Goal: Navigation & Orientation: Find specific page/section

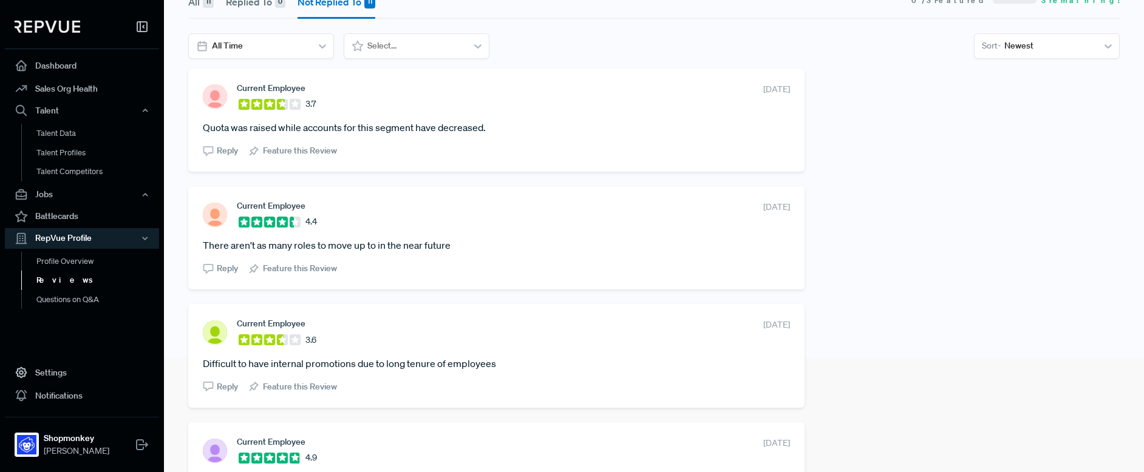
scroll to position [115, 0]
click at [372, 242] on article "There aren't as many roles to move up to in the near future" at bounding box center [496, 244] width 587 height 15
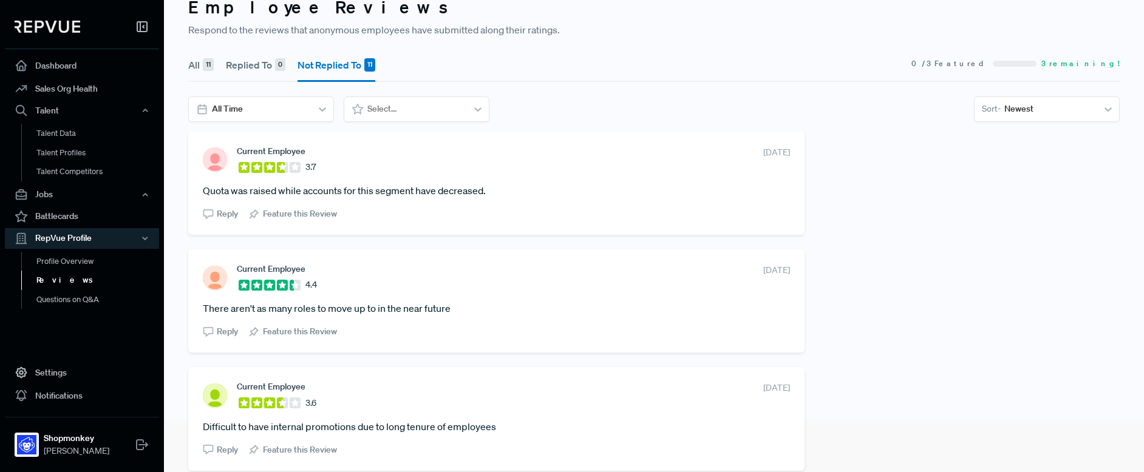
scroll to position [0, 0]
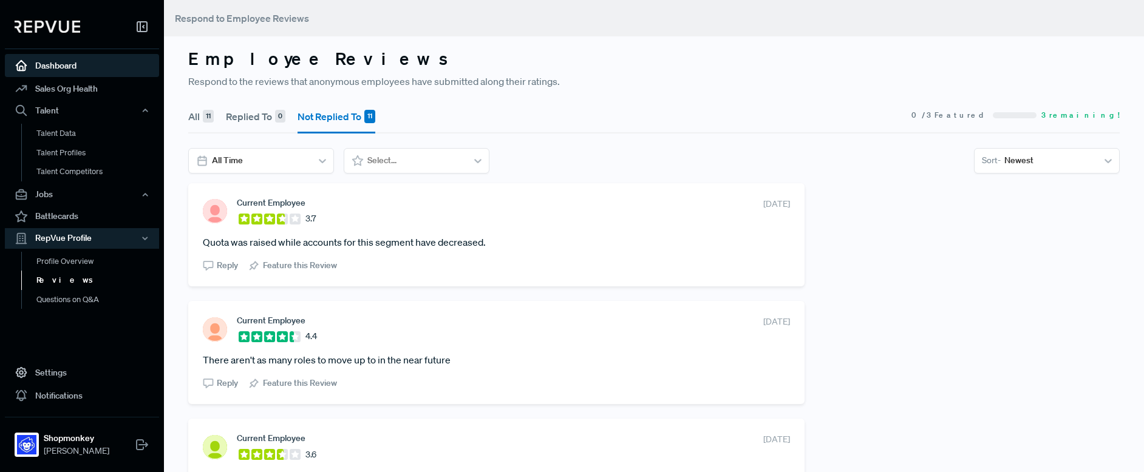
click at [47, 62] on link "Dashboard" at bounding box center [82, 65] width 154 height 23
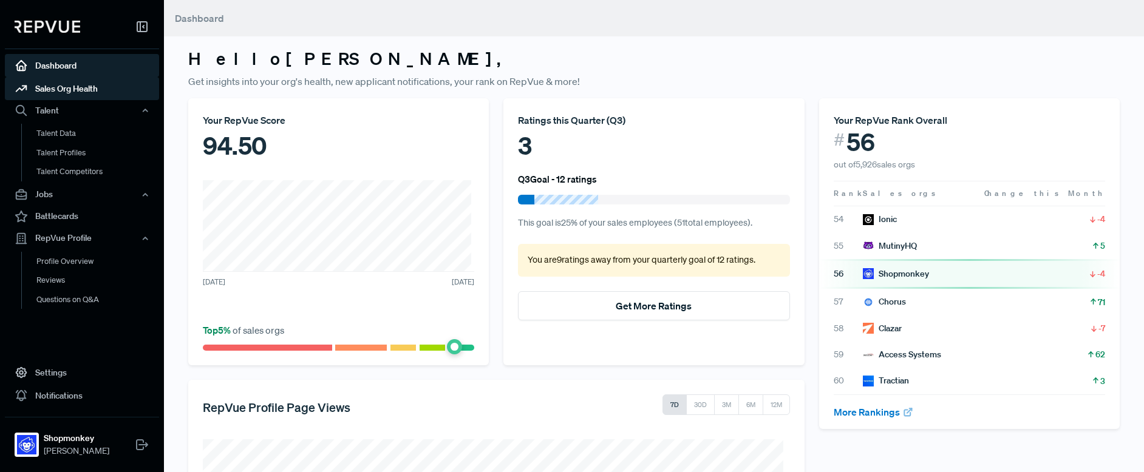
click at [66, 93] on link "Sales Org Health" at bounding box center [82, 88] width 154 height 23
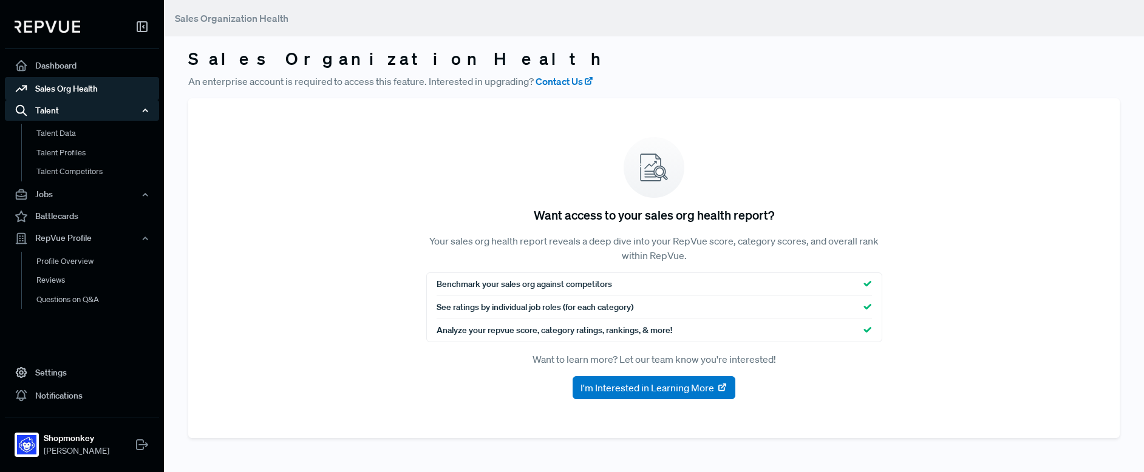
click at [45, 111] on div "Talent" at bounding box center [82, 110] width 154 height 21
click at [53, 109] on div "Talent" at bounding box center [82, 110] width 154 height 21
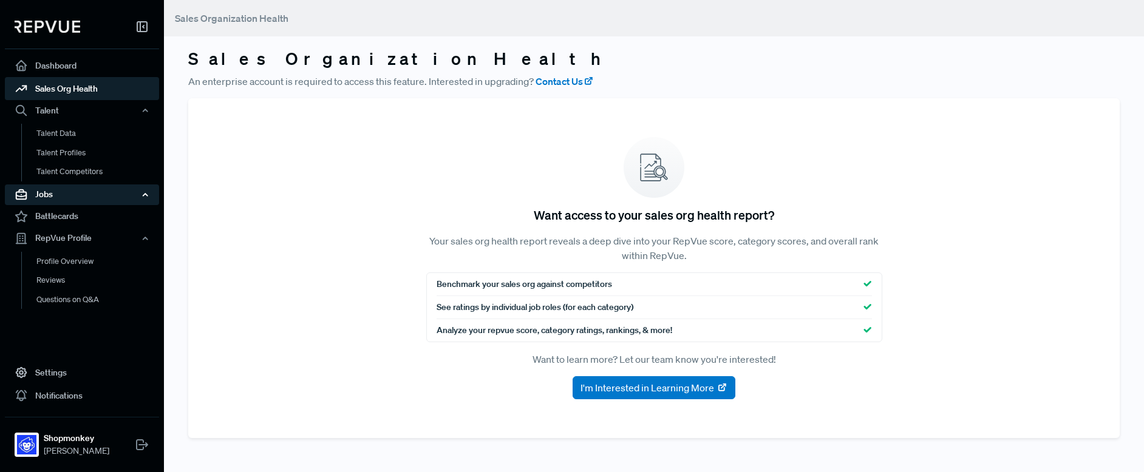
click at [47, 197] on div "Jobs" at bounding box center [82, 195] width 154 height 21
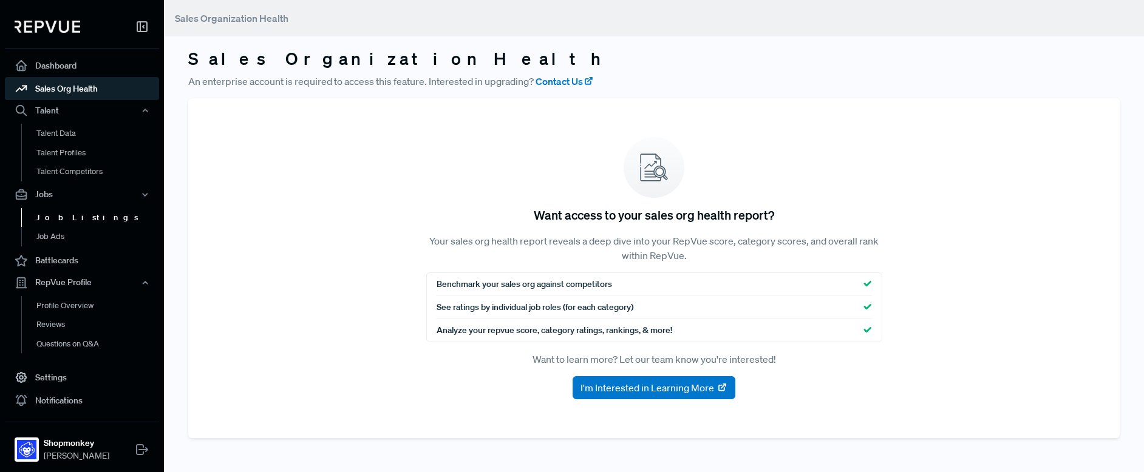
click at [73, 215] on link "Job Listings" at bounding box center [98, 217] width 154 height 19
